Goal: Information Seeking & Learning: Learn about a topic

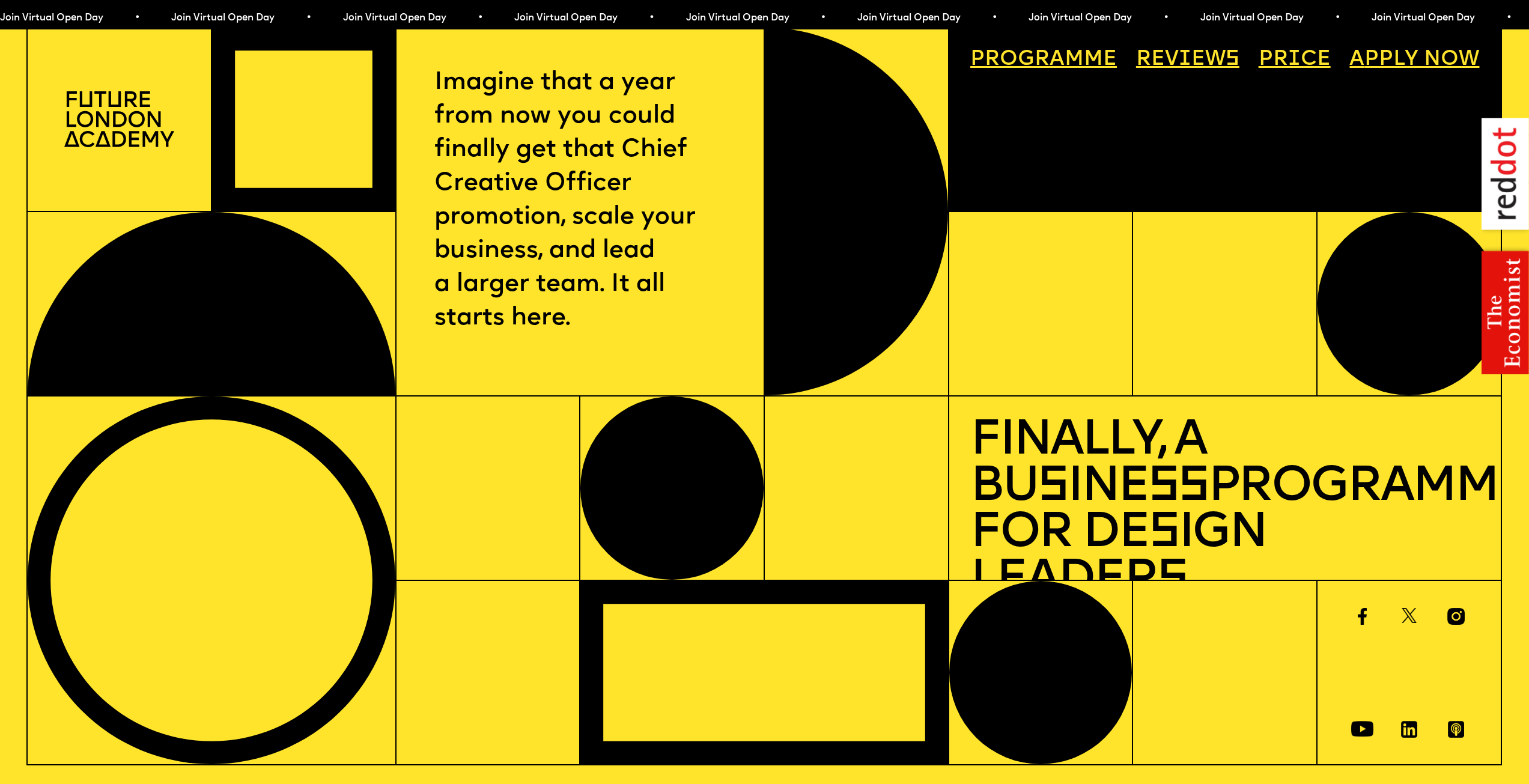
click at [1319, 63] on link "Price" at bounding box center [1294, 59] width 93 height 42
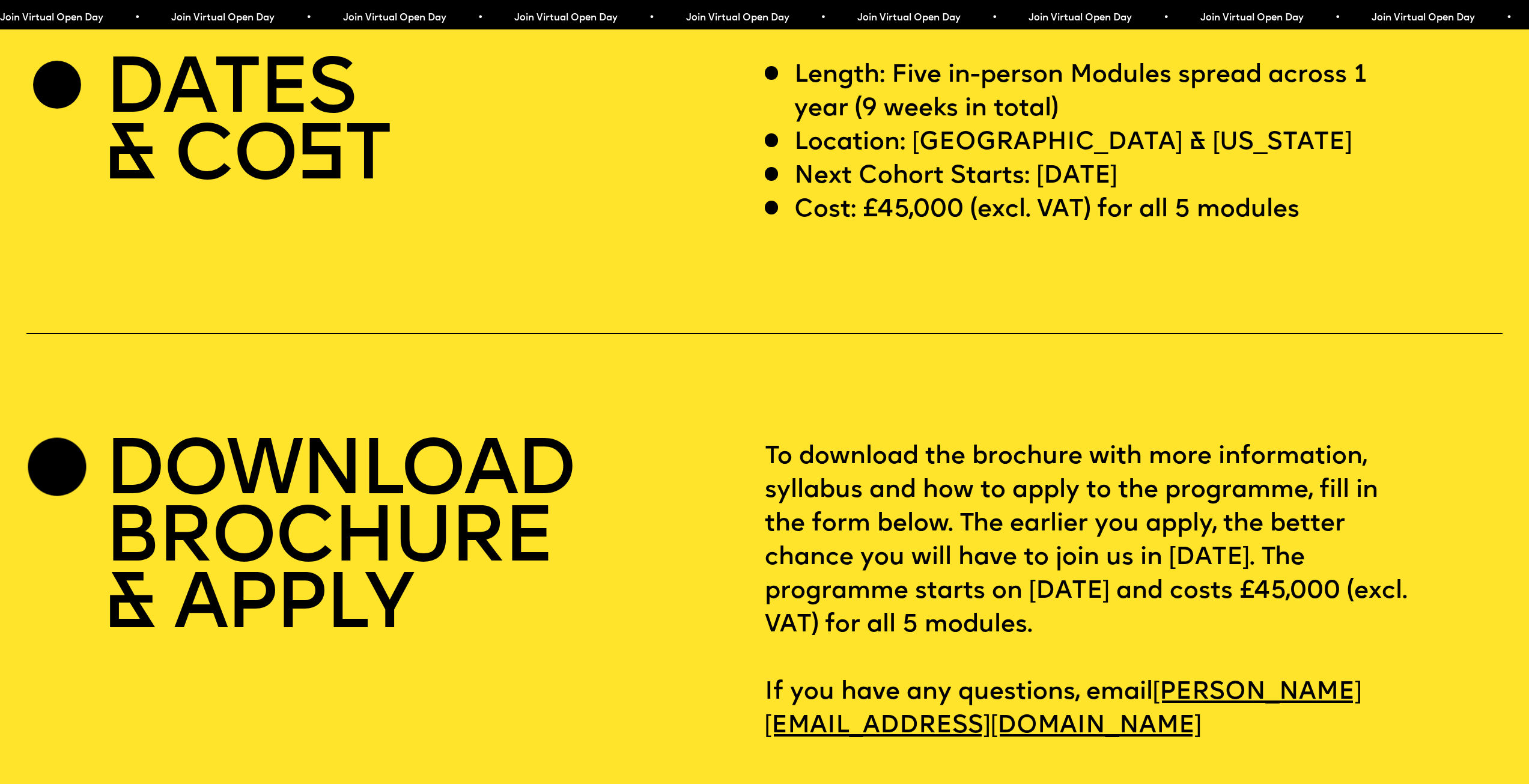
scroll to position [6320, 0]
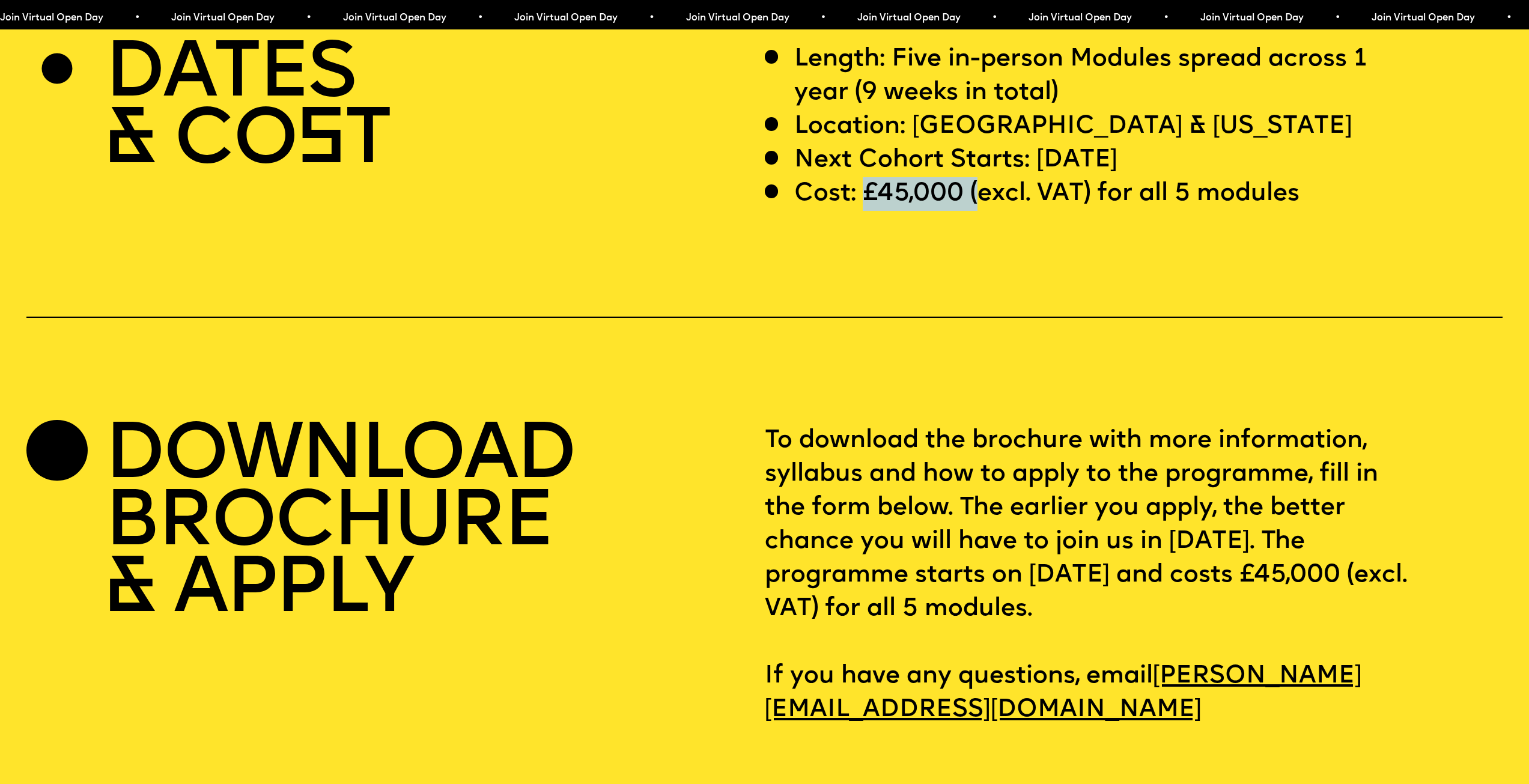
drag, startPoint x: 862, startPoint y: 236, endPoint x: 979, endPoint y: 227, distance: 117.3
click at [979, 211] on p "Cost: £45,000 (excl. VAT) for all 5 modules" at bounding box center [1047, 193] width 505 height 33
click at [1207, 211] on p "Cost: £45,000 (excl. VAT) for all 5 modules" at bounding box center [1047, 193] width 505 height 33
drag, startPoint x: 975, startPoint y: 237, endPoint x: 1069, endPoint y: 235, distance: 94.0
click at [1069, 211] on p "Cost: £45,000 (excl. VAT) for all 5 modules" at bounding box center [1047, 193] width 505 height 33
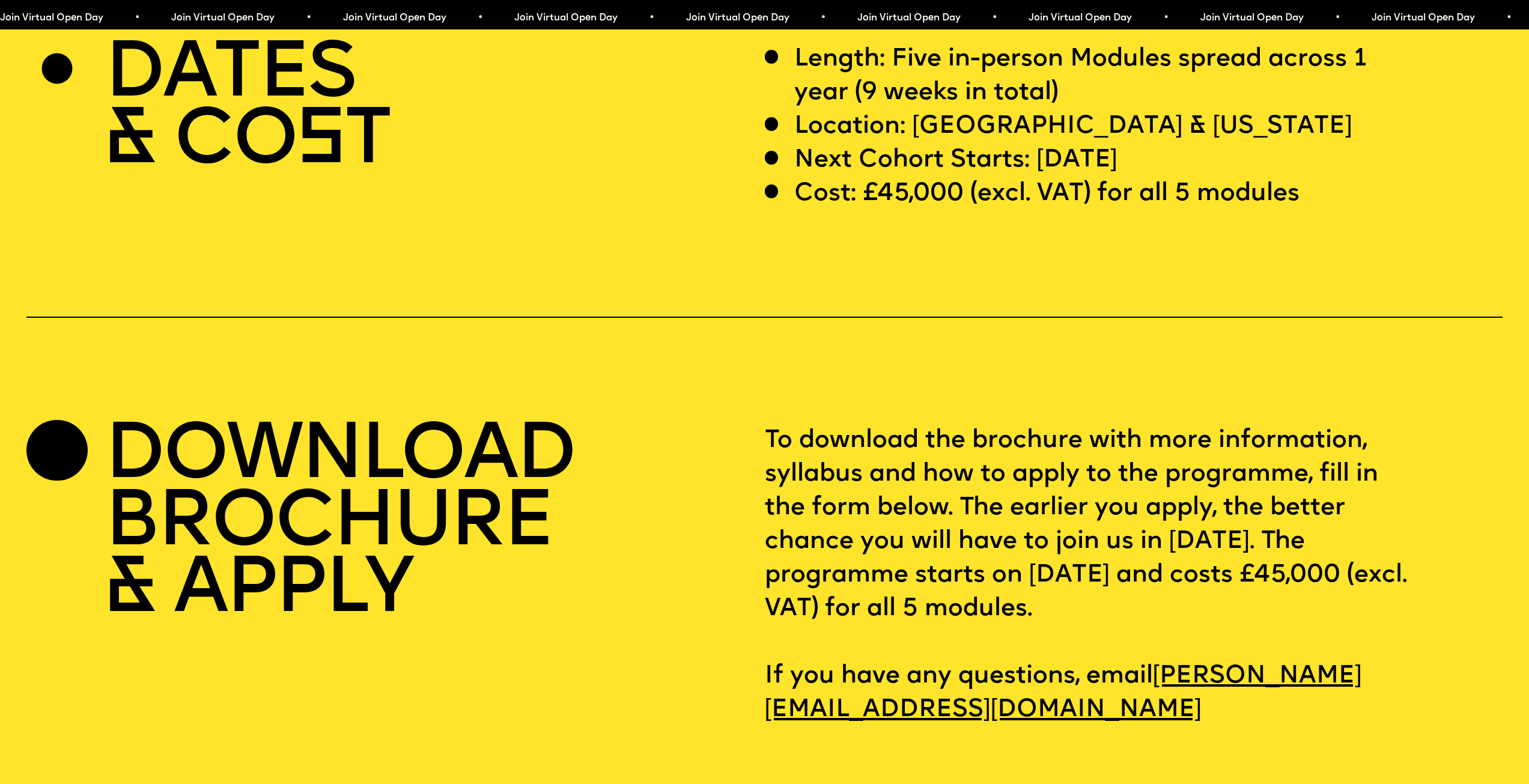
click at [1095, 211] on p "Cost: £45,000 (excl. VAT) for all 5 modules" at bounding box center [1047, 193] width 505 height 33
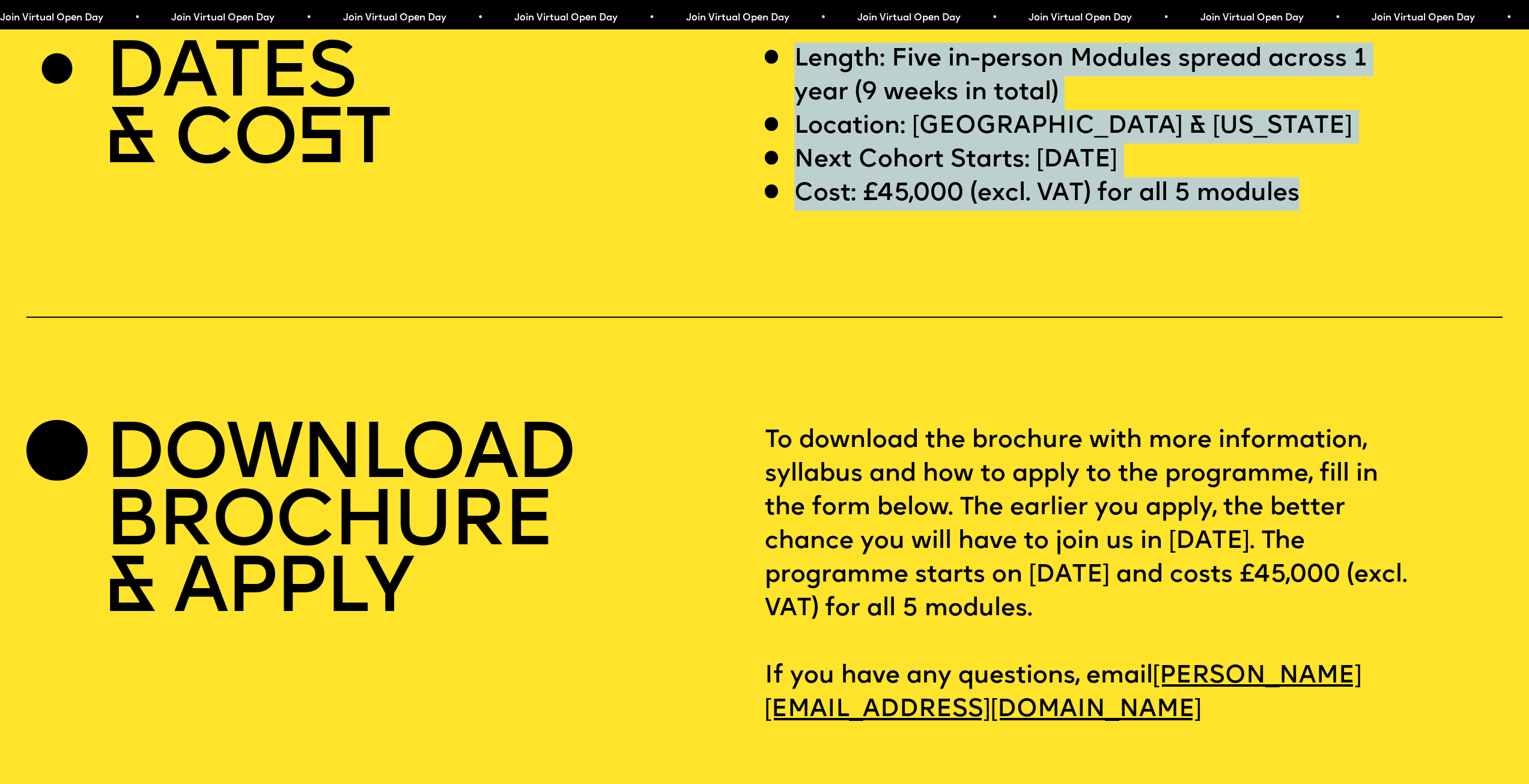
drag, startPoint x: 1322, startPoint y: 226, endPoint x: 746, endPoint y: 230, distance: 576.0
click at [746, 211] on div "DATES & CO S T Length: Five in-person Modules spread across 1 year (9 weeks in …" at bounding box center [764, 127] width 1476 height 168
click at [884, 211] on p "Cost: £45,000 (excl. VAT) for all 5 modules" at bounding box center [1047, 193] width 505 height 33
click at [885, 211] on p "Cost: £45,000 (excl. VAT) for all 5 modules" at bounding box center [1047, 193] width 505 height 33
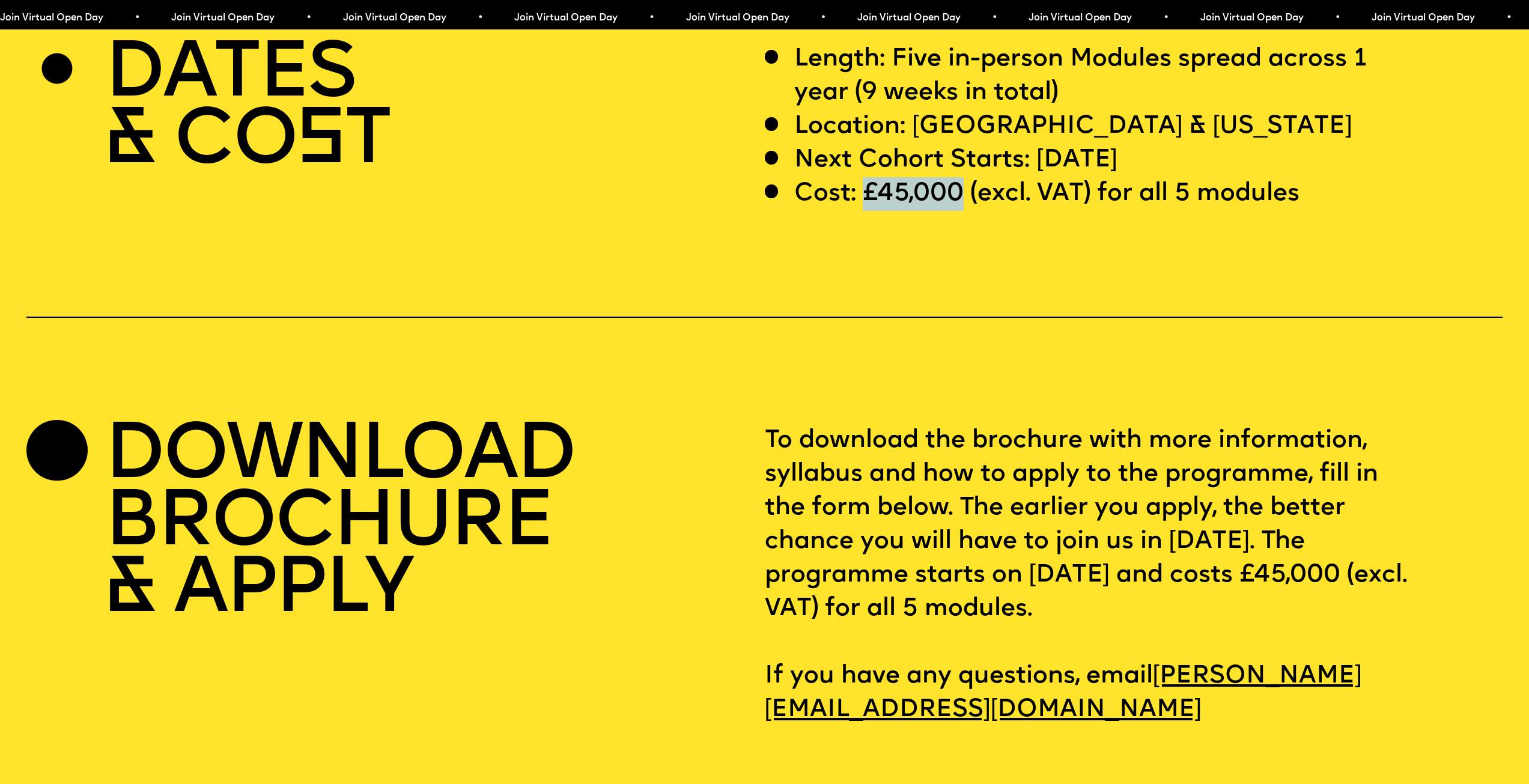
drag, startPoint x: 964, startPoint y: 233, endPoint x: 861, endPoint y: 230, distance: 103.0
click at [861, 211] on p "Cost: £45,000 (excl. VAT) for all 5 modules" at bounding box center [1047, 193] width 505 height 33
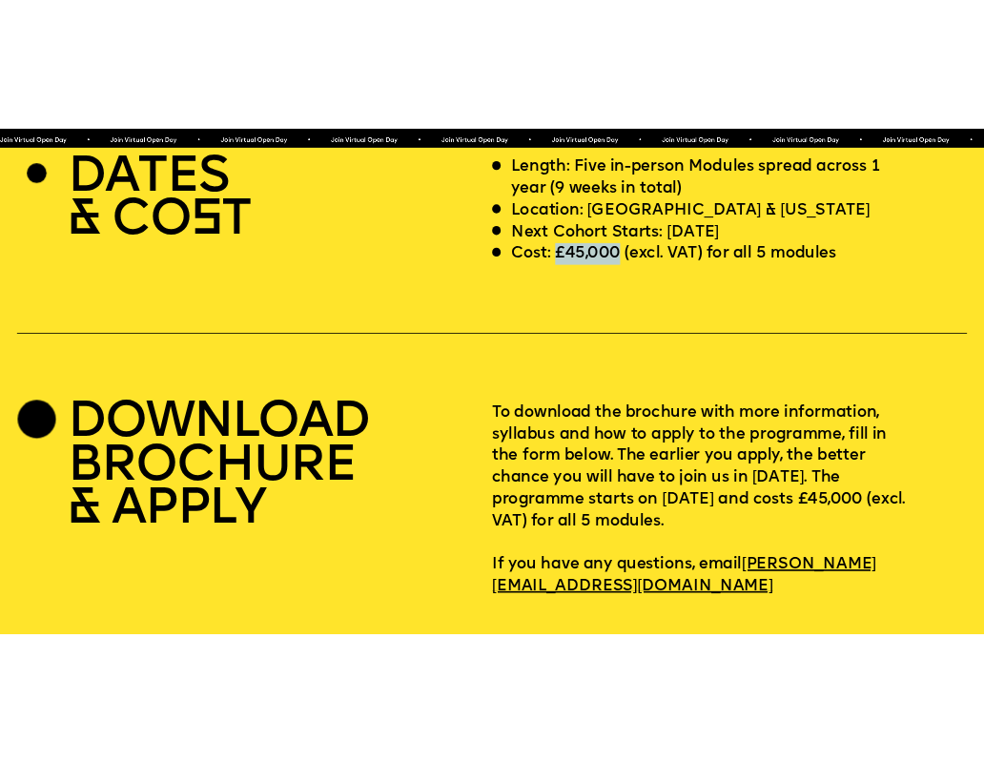
scroll to position [5463, 0]
